Goal: Navigation & Orientation: Find specific page/section

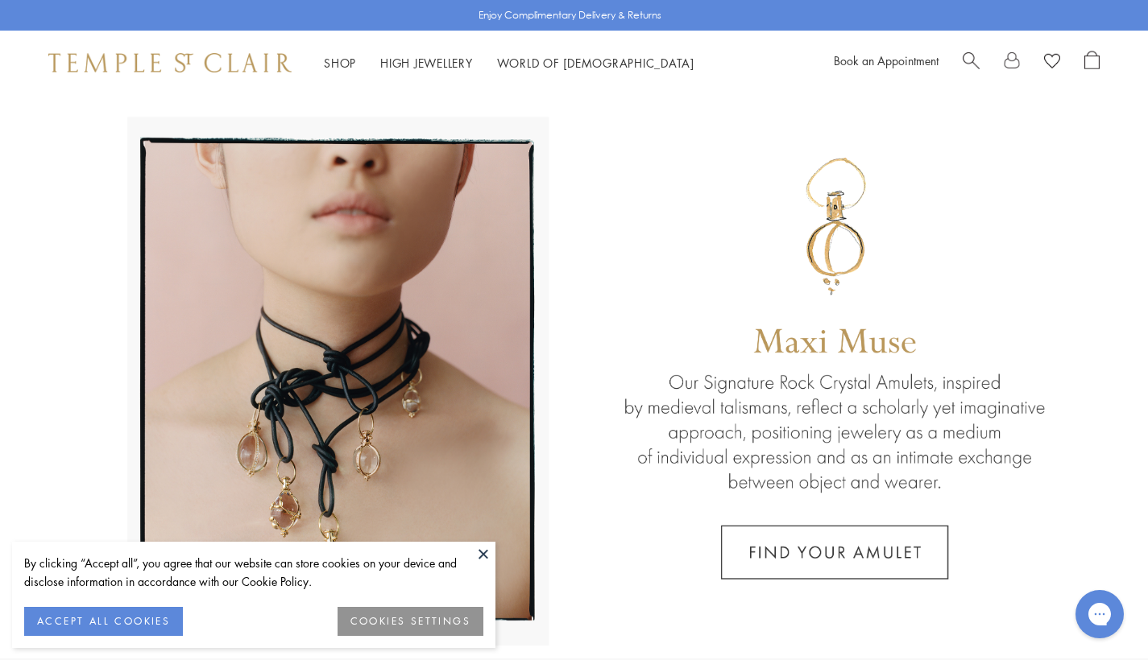
click at [480, 553] on button at bounding box center [483, 554] width 24 height 24
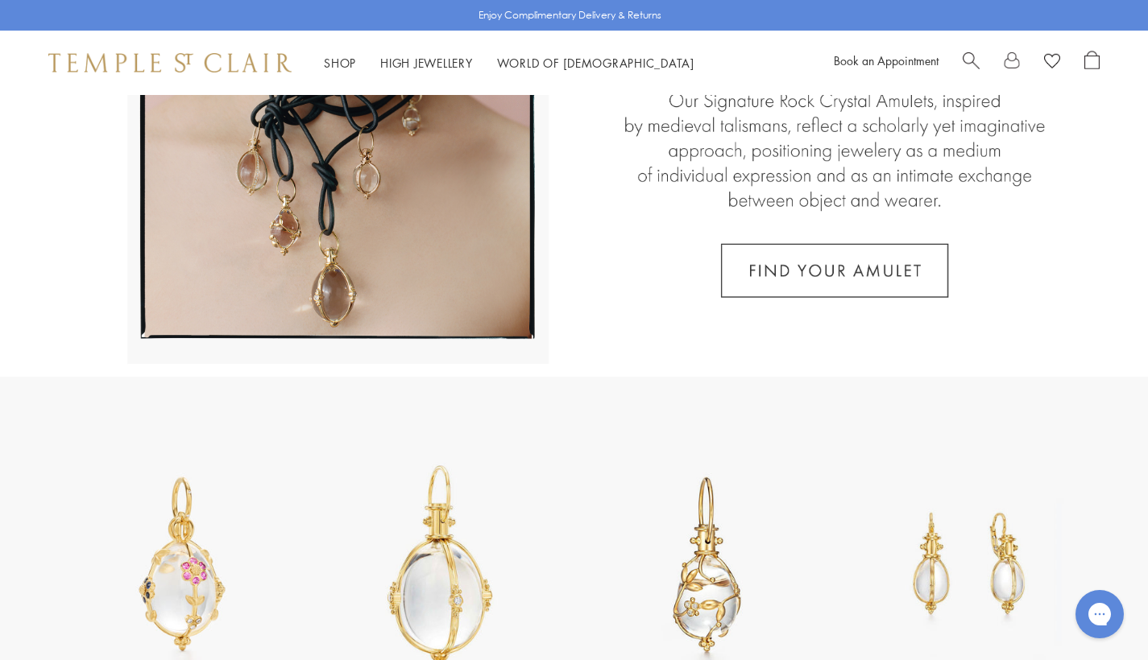
scroll to position [448, 0]
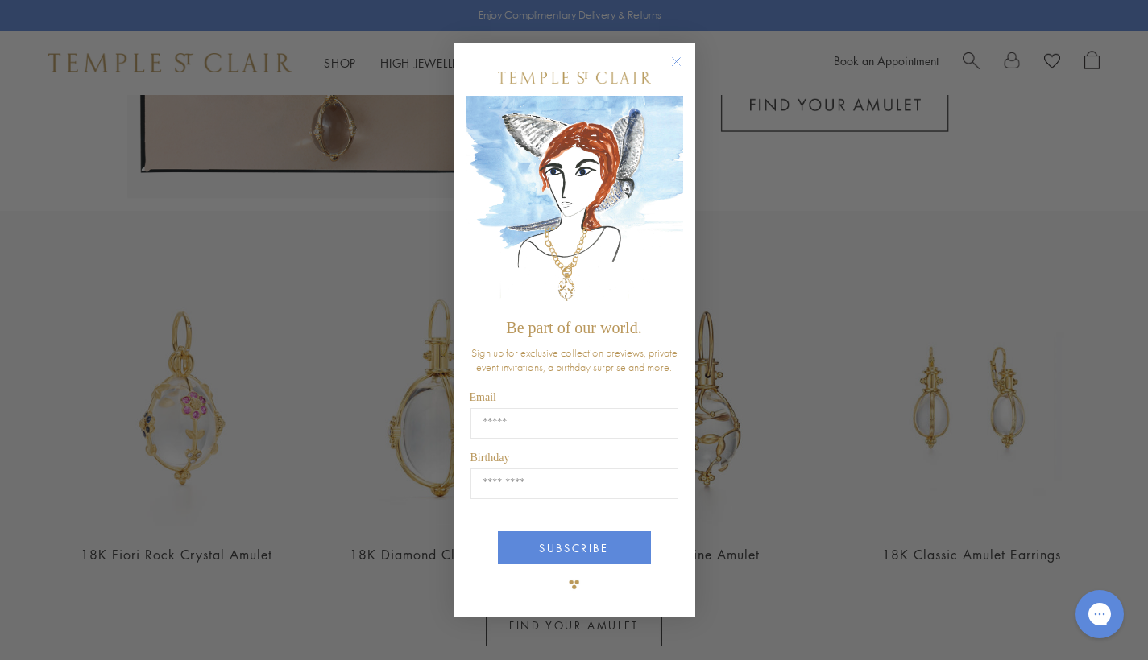
click at [673, 58] on circle "Close dialog" at bounding box center [675, 61] width 19 height 19
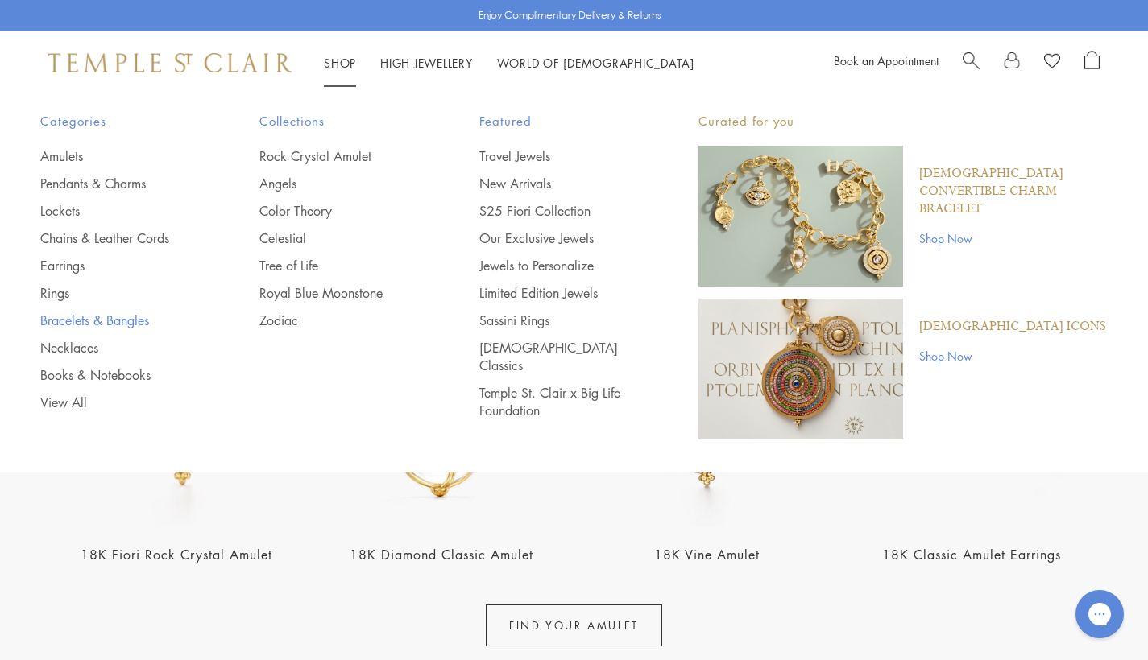
click at [105, 318] on link "Bracelets & Bangles" at bounding box center [117, 321] width 155 height 18
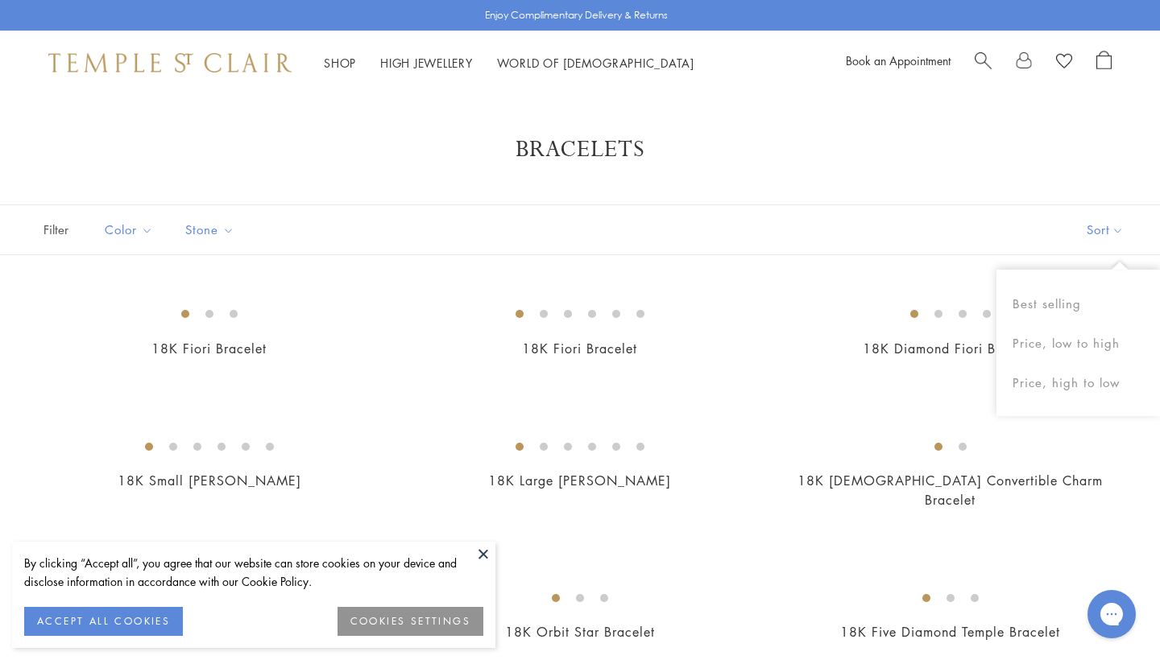
click at [1085, 225] on button "Sort" at bounding box center [1105, 229] width 110 height 49
click at [1084, 226] on button "Sort" at bounding box center [1093, 229] width 110 height 49
click at [1023, 332] on button "Price, low to high" at bounding box center [1077, 343] width 163 height 39
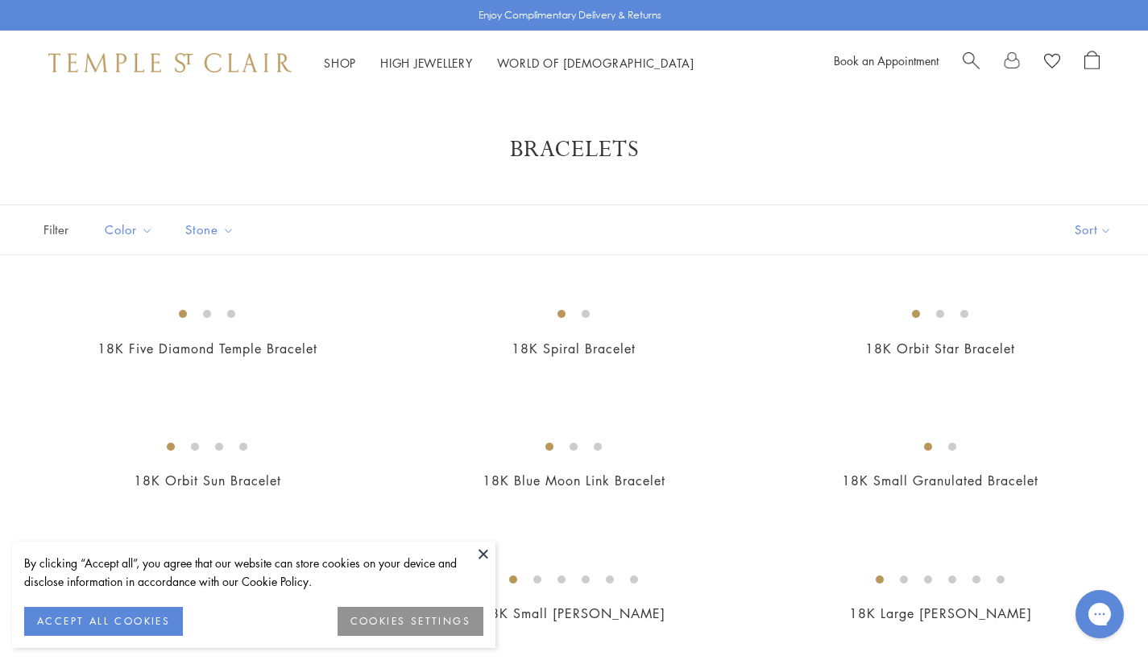
click at [477, 556] on button at bounding box center [483, 554] width 24 height 24
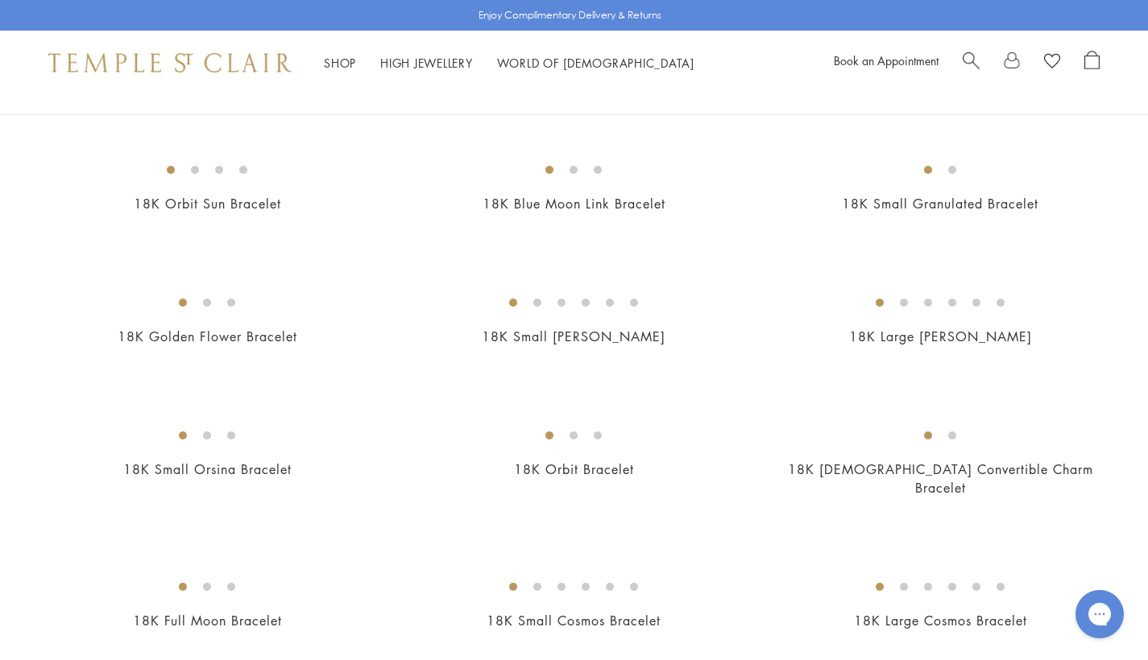
scroll to position [161, 0]
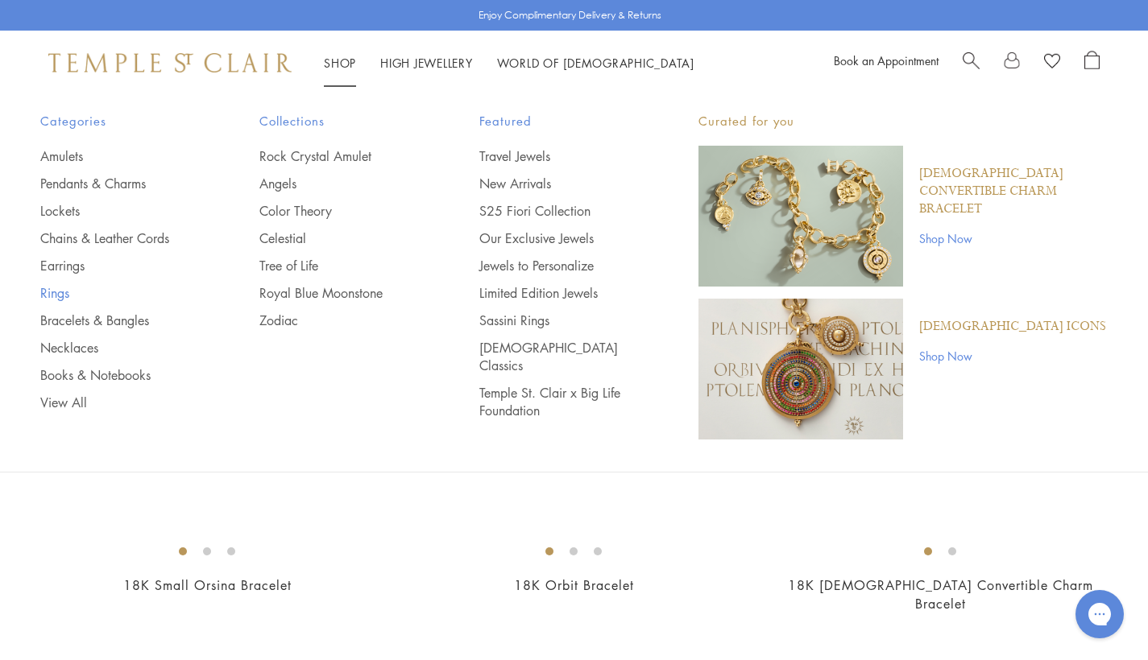
click at [58, 290] on link "Rings" at bounding box center [117, 293] width 155 height 18
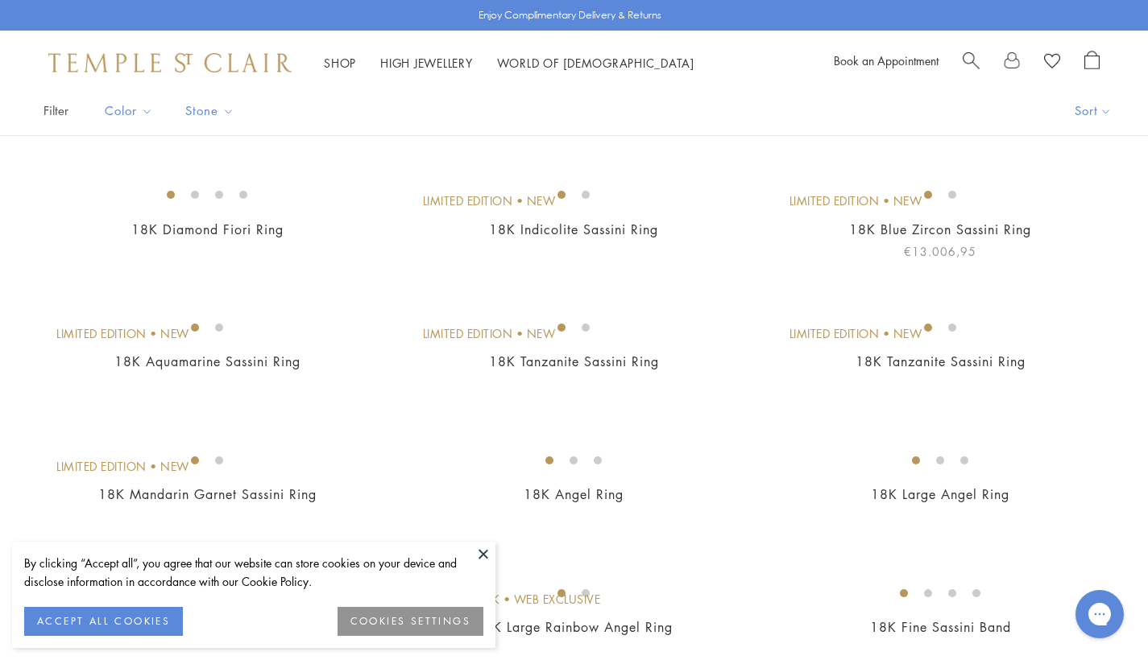
scroll to position [218, 0]
